Goal: Obtain resource: Download file/media

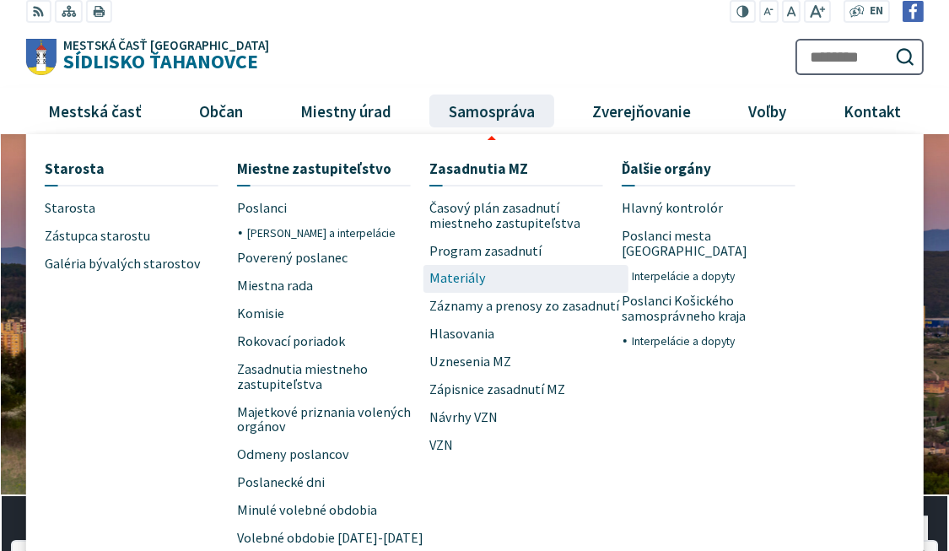
click at [468, 276] on span "Materiály" at bounding box center [457, 279] width 57 height 28
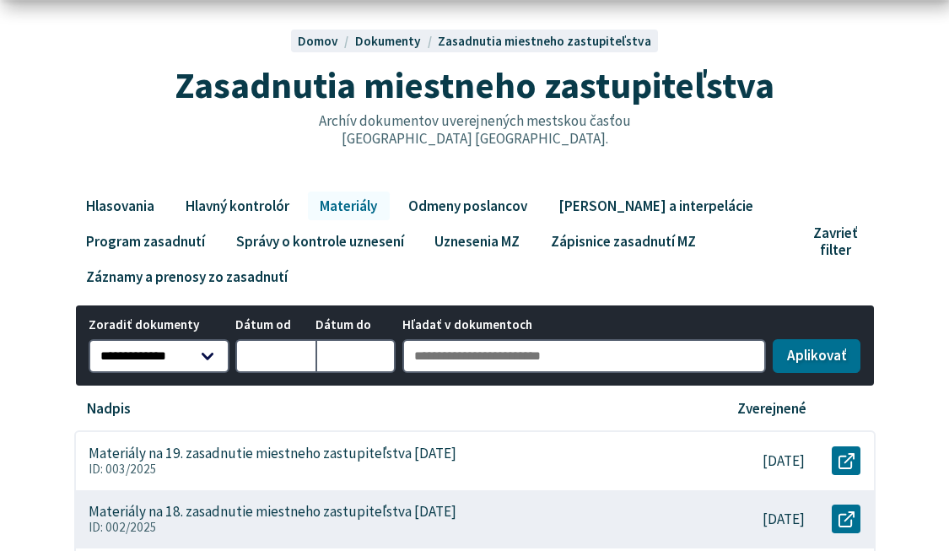
scroll to position [253, 0]
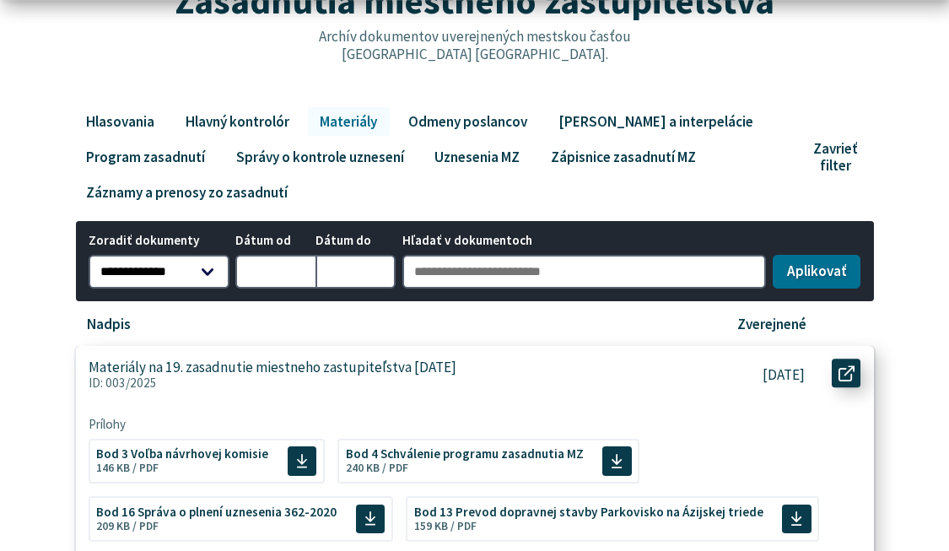
click at [848, 374] on icon at bounding box center [846, 373] width 16 height 16
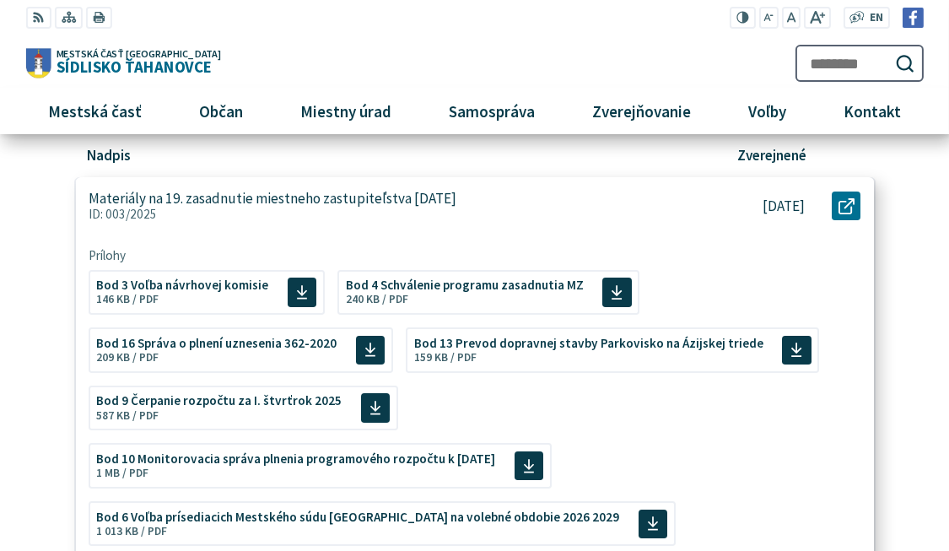
scroll to position [337, 0]
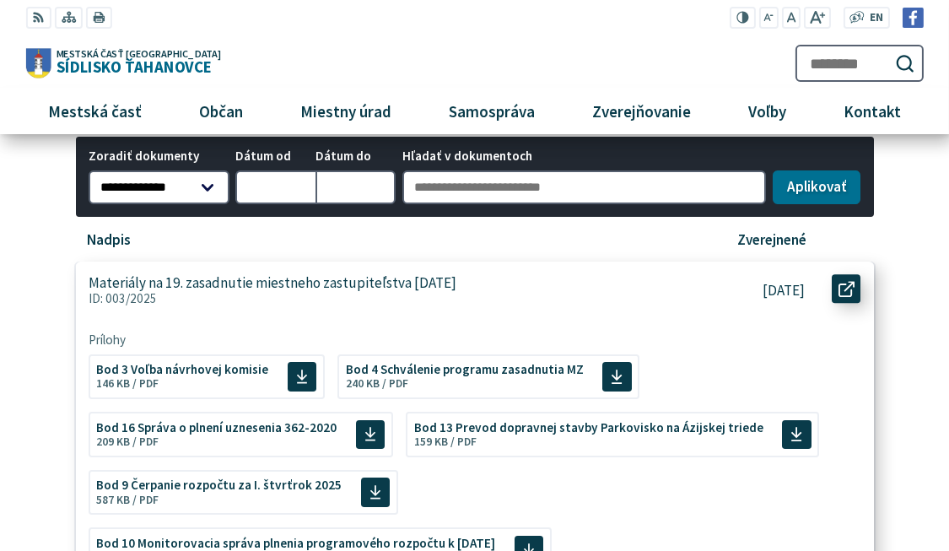
click at [843, 282] on icon at bounding box center [846, 289] width 16 height 16
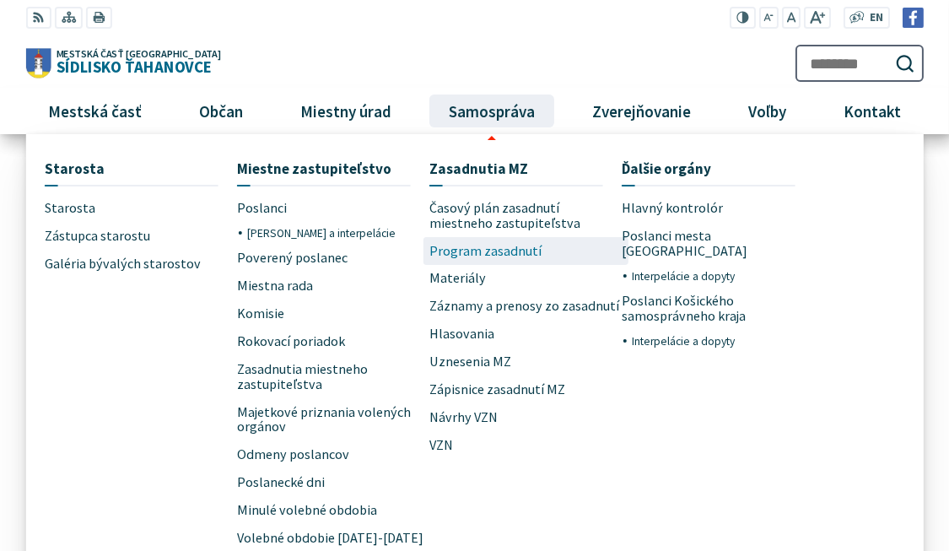
click at [470, 252] on span "Program zasadnutí" at bounding box center [485, 251] width 112 height 28
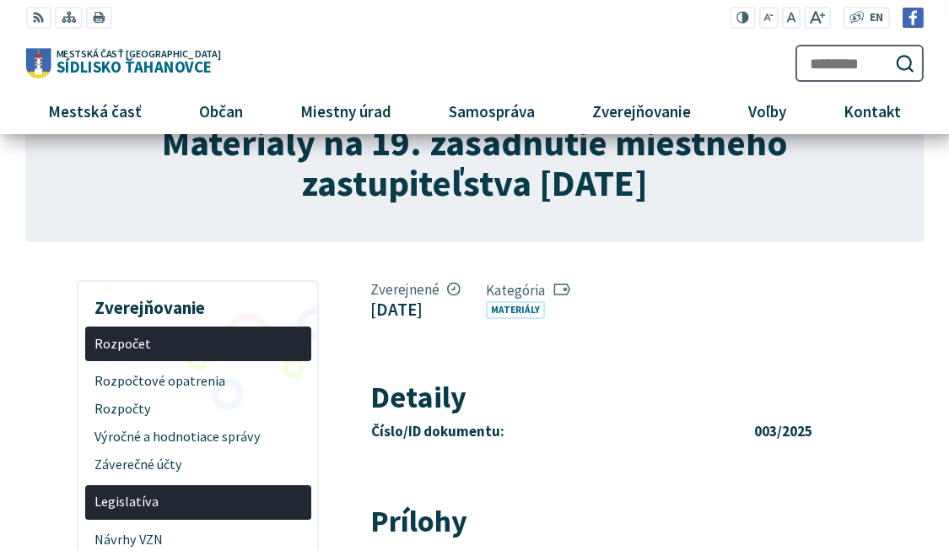
scroll to position [84, 0]
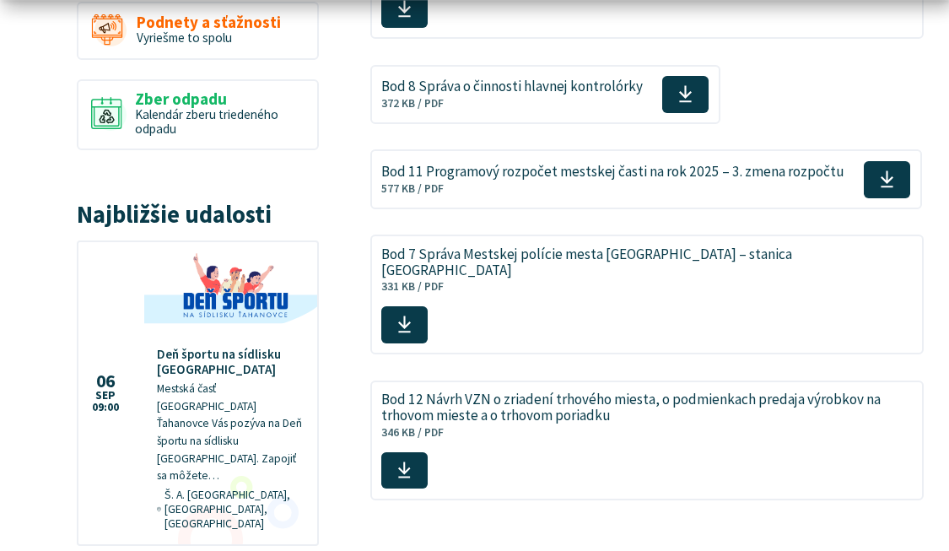
scroll to position [1518, 0]
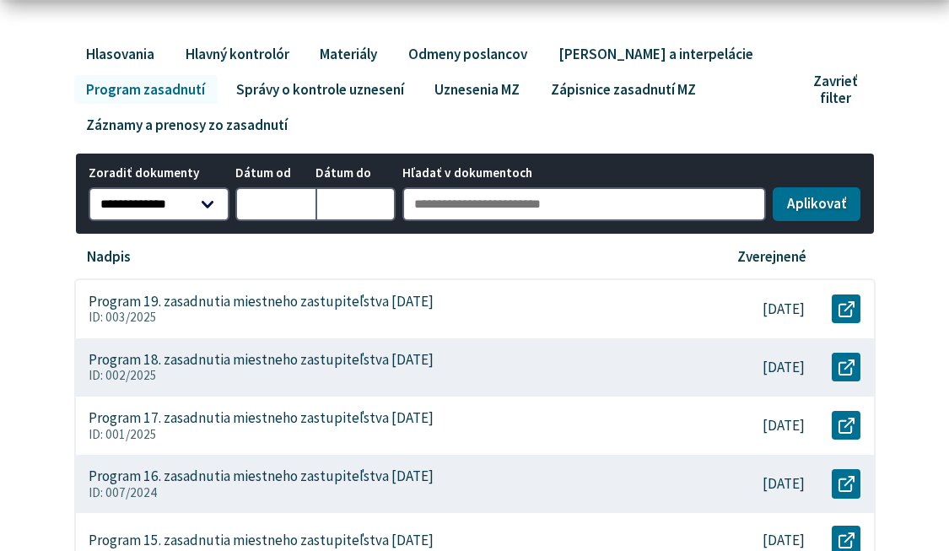
scroll to position [337, 0]
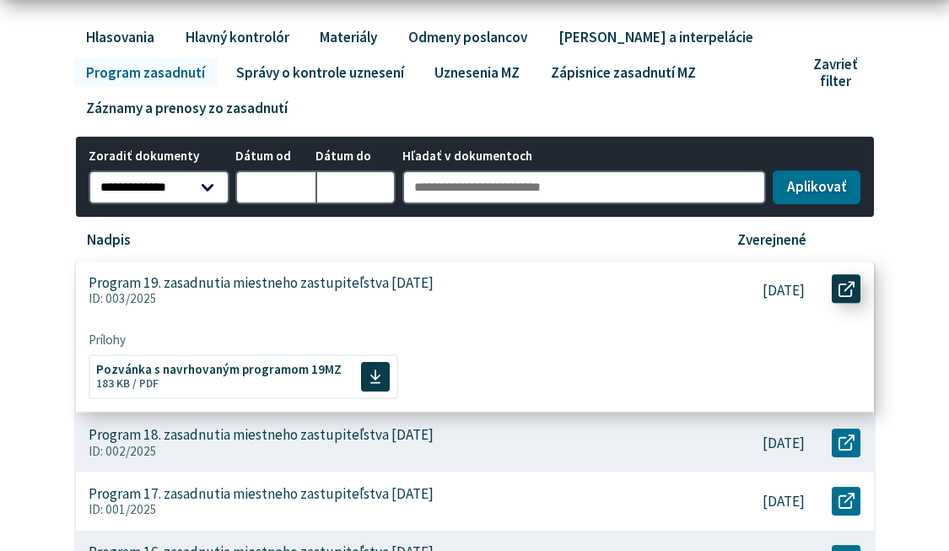
click at [833, 284] on link "Otvoriť document Program 19. zasadnutia miestneho zastupiteľstva [DATE] v [GEOG…" at bounding box center [845, 288] width 29 height 29
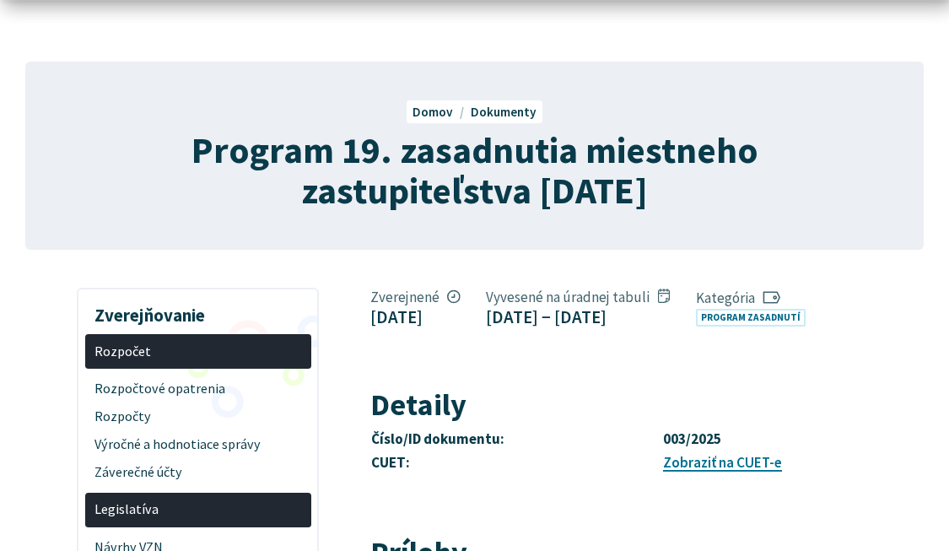
scroll to position [337, 0]
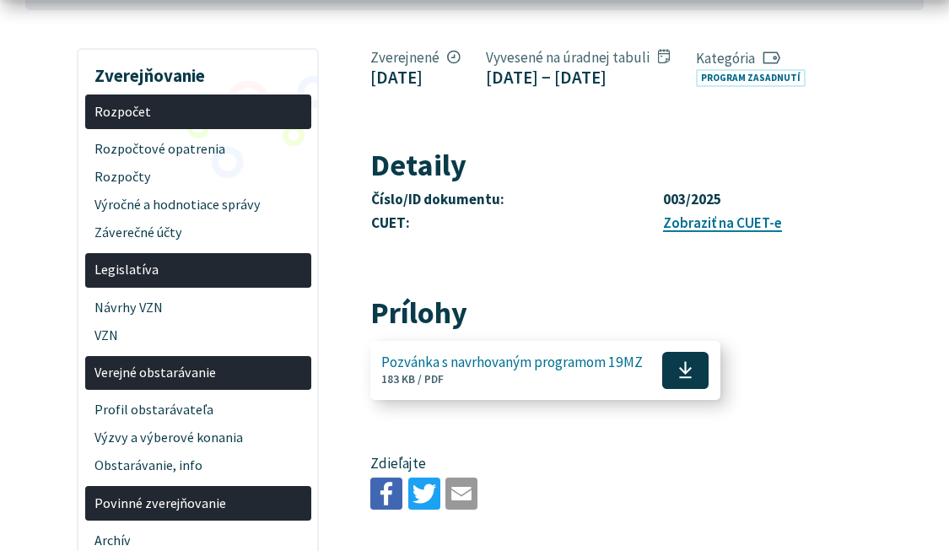
click at [683, 379] on icon at bounding box center [685, 369] width 14 height 19
